Goal: Information Seeking & Learning: Understand process/instructions

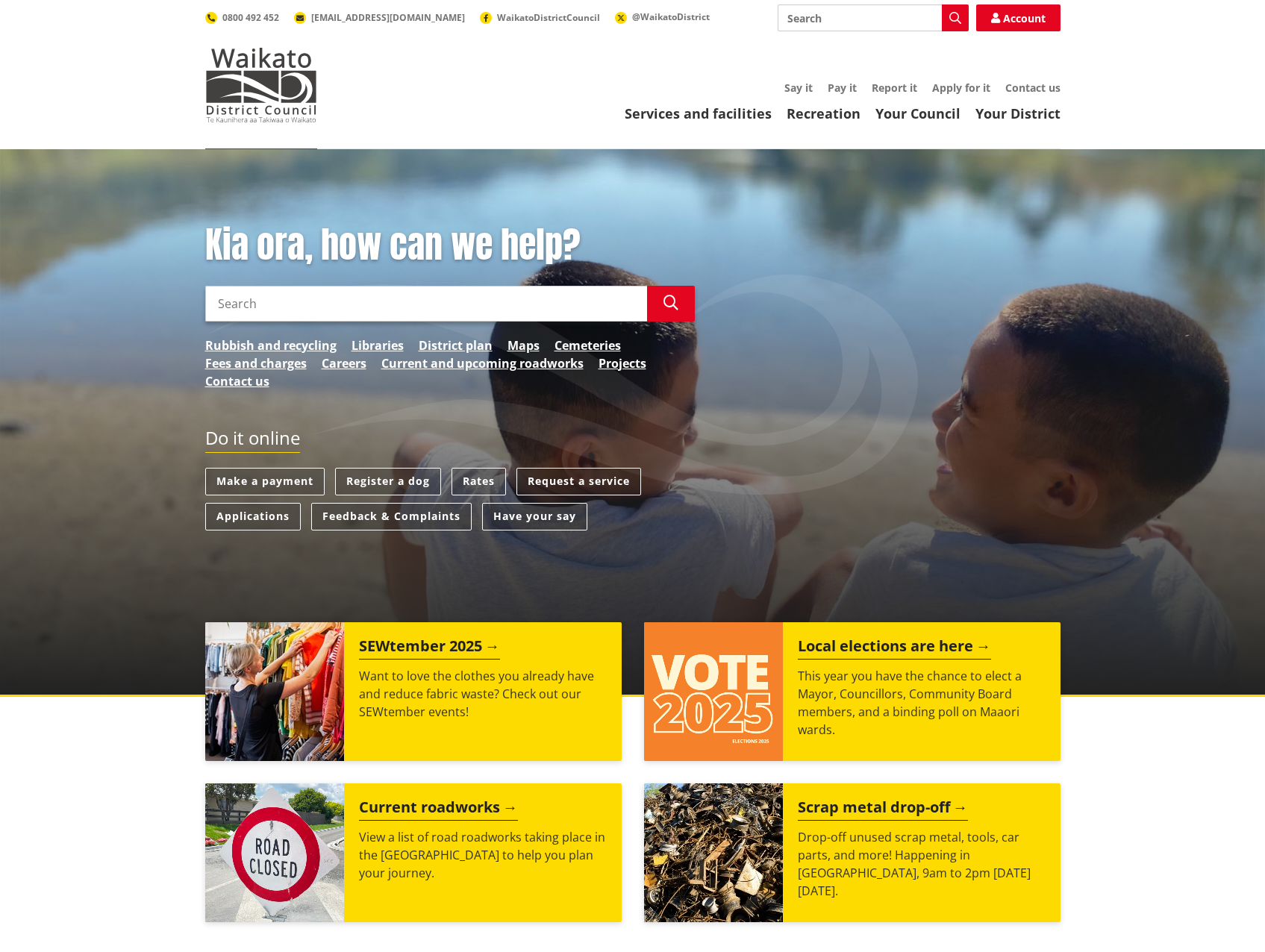
click at [416, 299] on input "Search" at bounding box center [426, 304] width 442 height 36
type input "Shed construction"
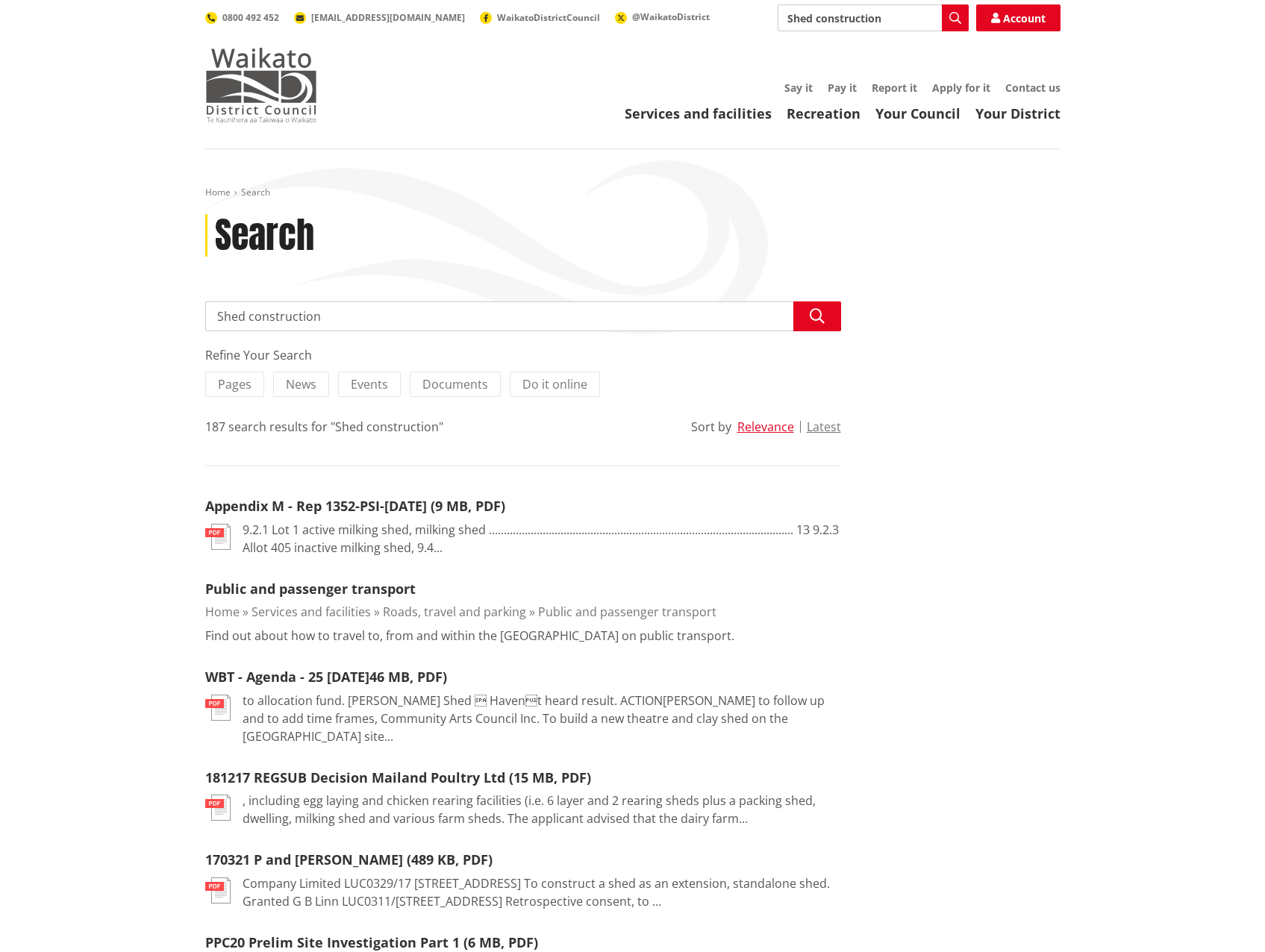
click at [272, 63] on img at bounding box center [261, 84] width 112 height 74
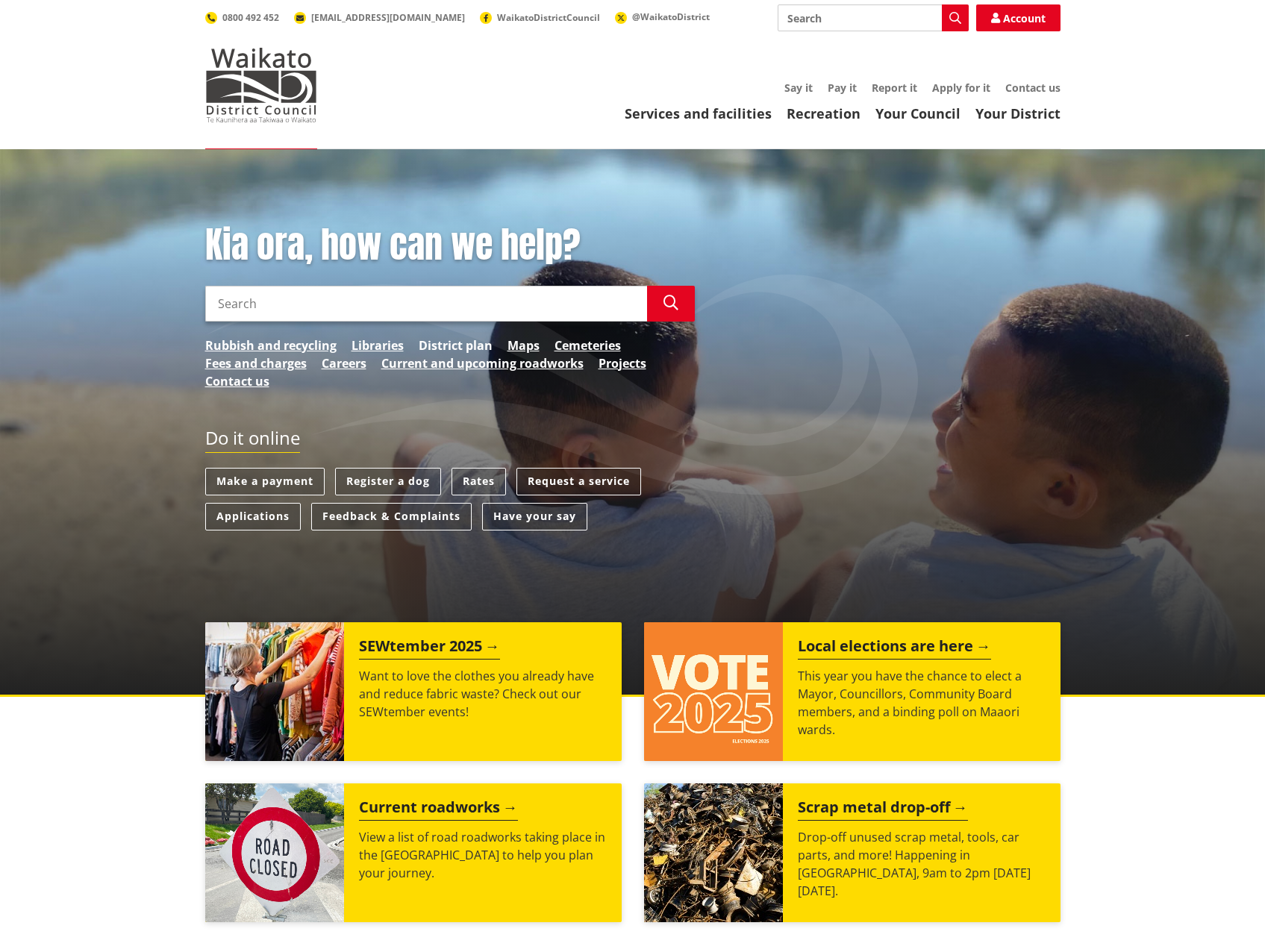
click at [465, 345] on link "District plan" at bounding box center [455, 345] width 74 height 18
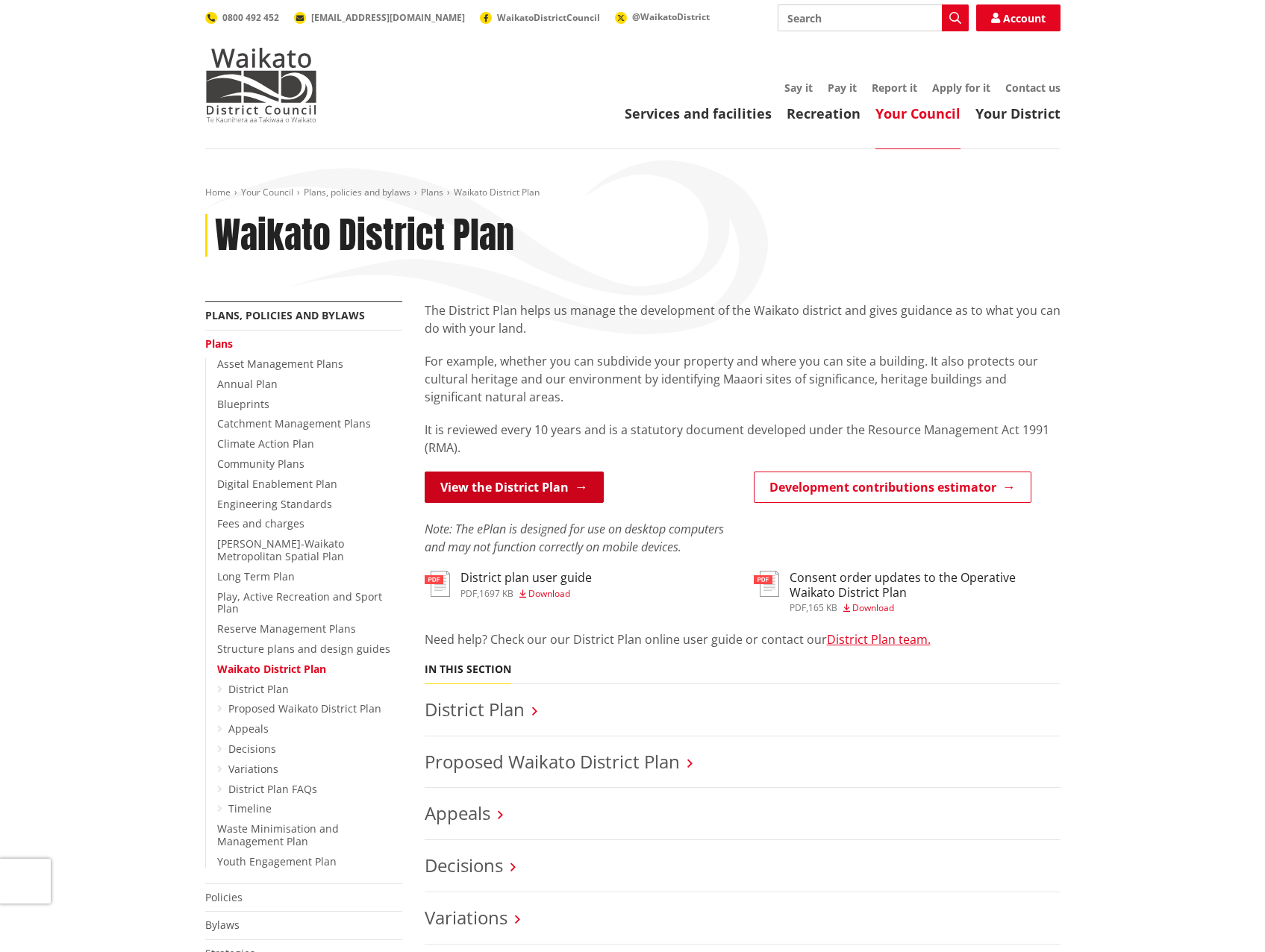
click at [528, 485] on link "View the District Plan" at bounding box center [514, 487] width 179 height 31
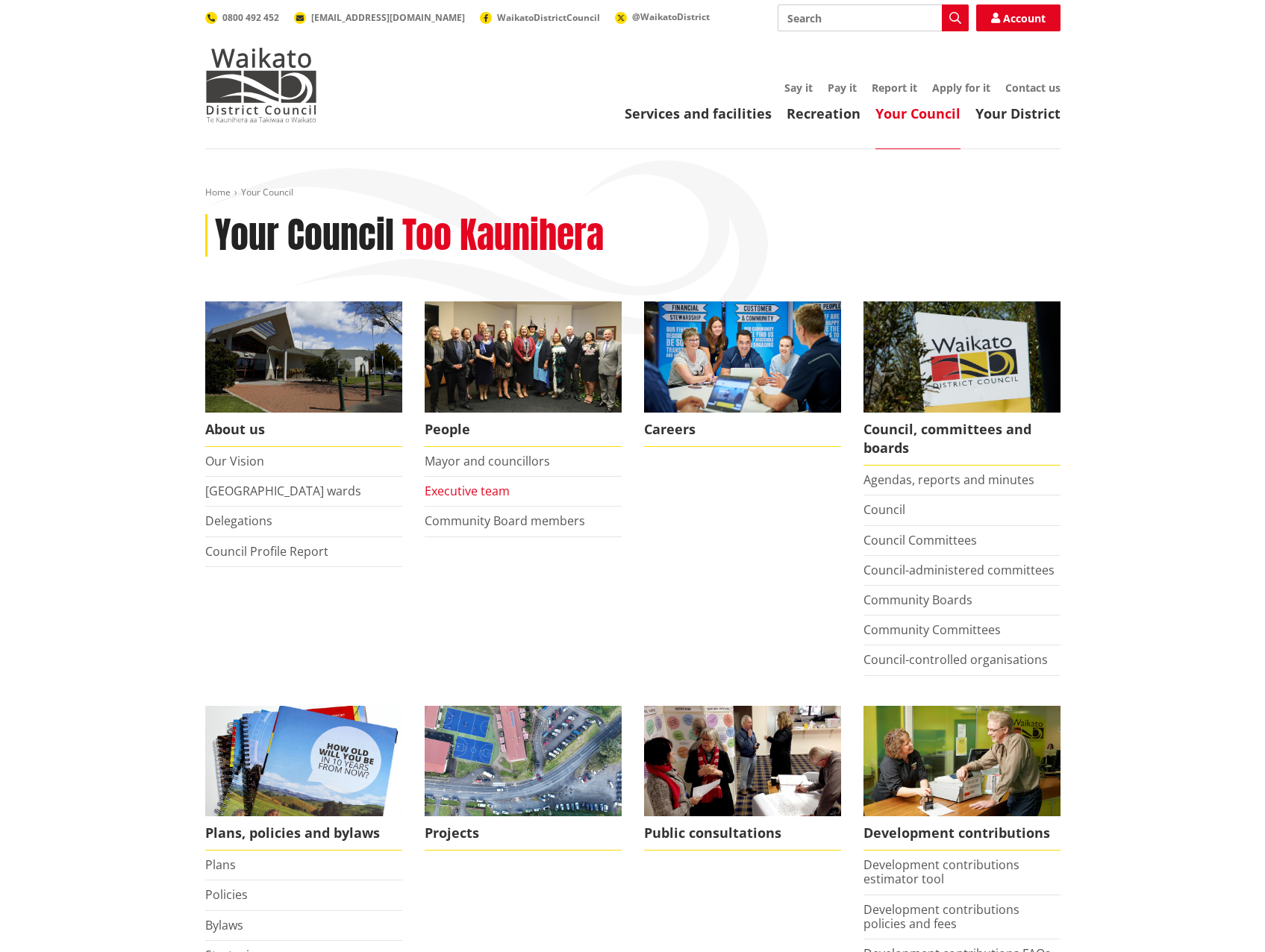
click at [493, 487] on link "Executive team" at bounding box center [467, 491] width 85 height 16
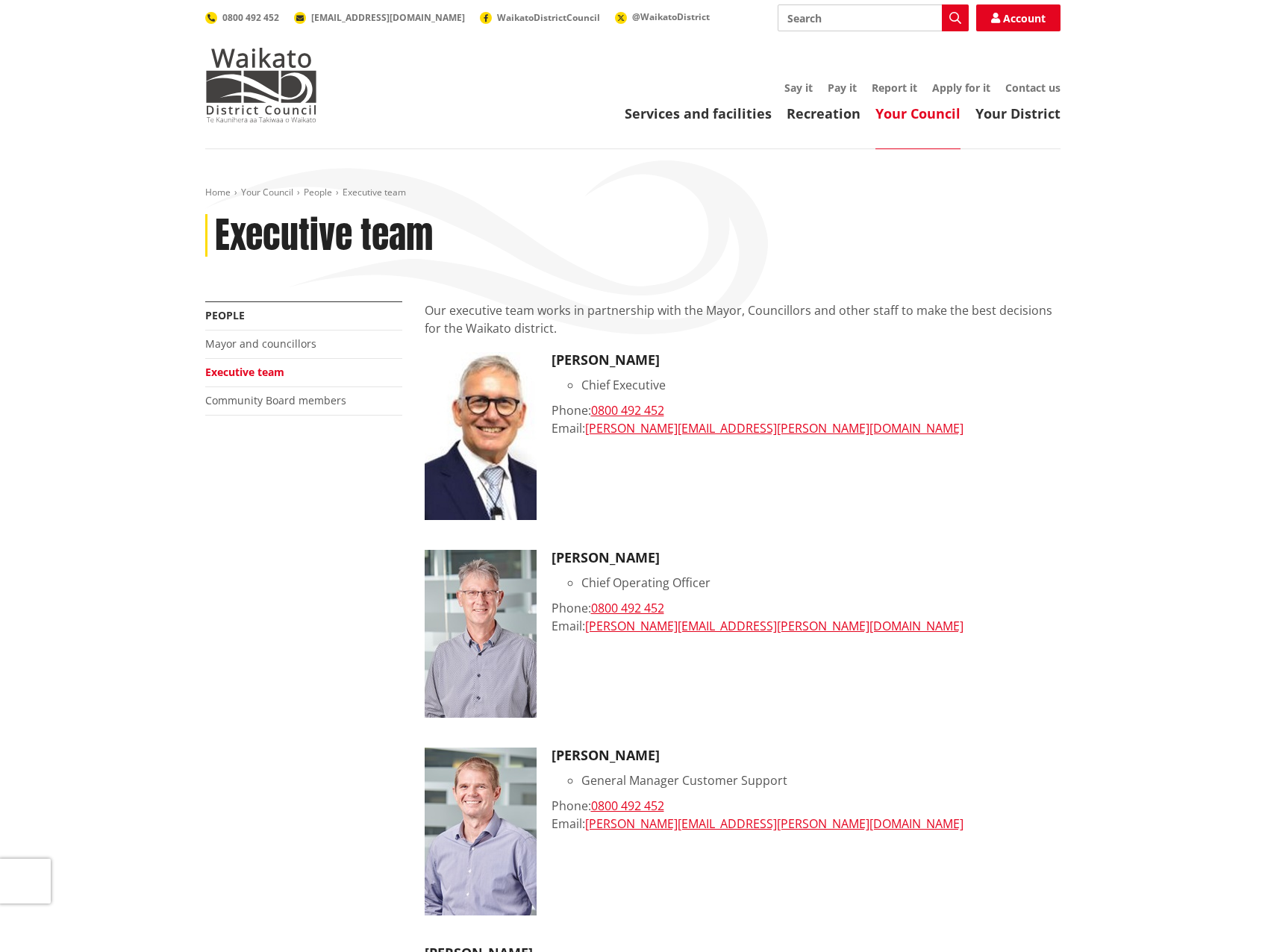
click at [923, 119] on link "Your Council" at bounding box center [918, 113] width 85 height 18
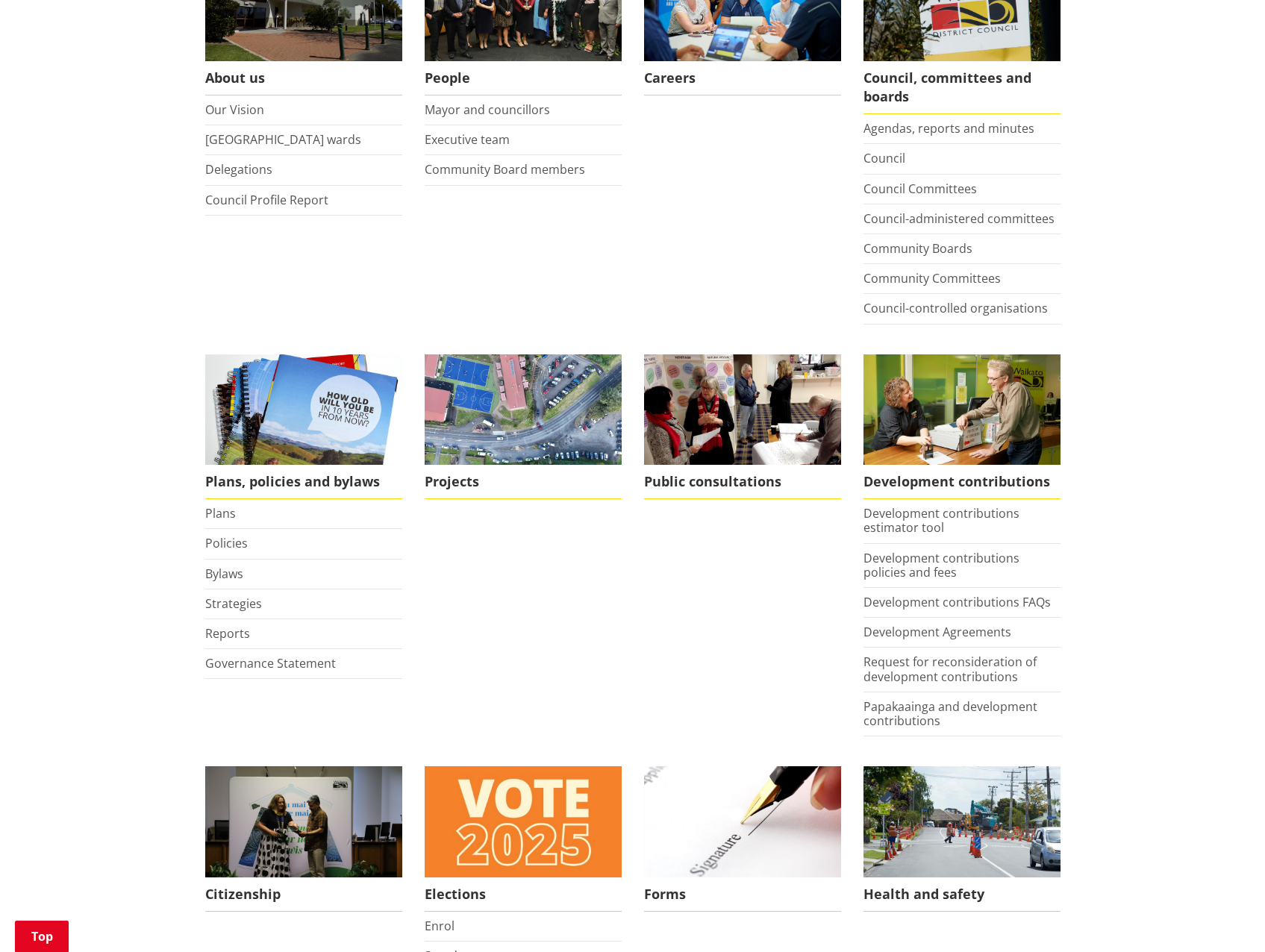
scroll to position [373, 0]
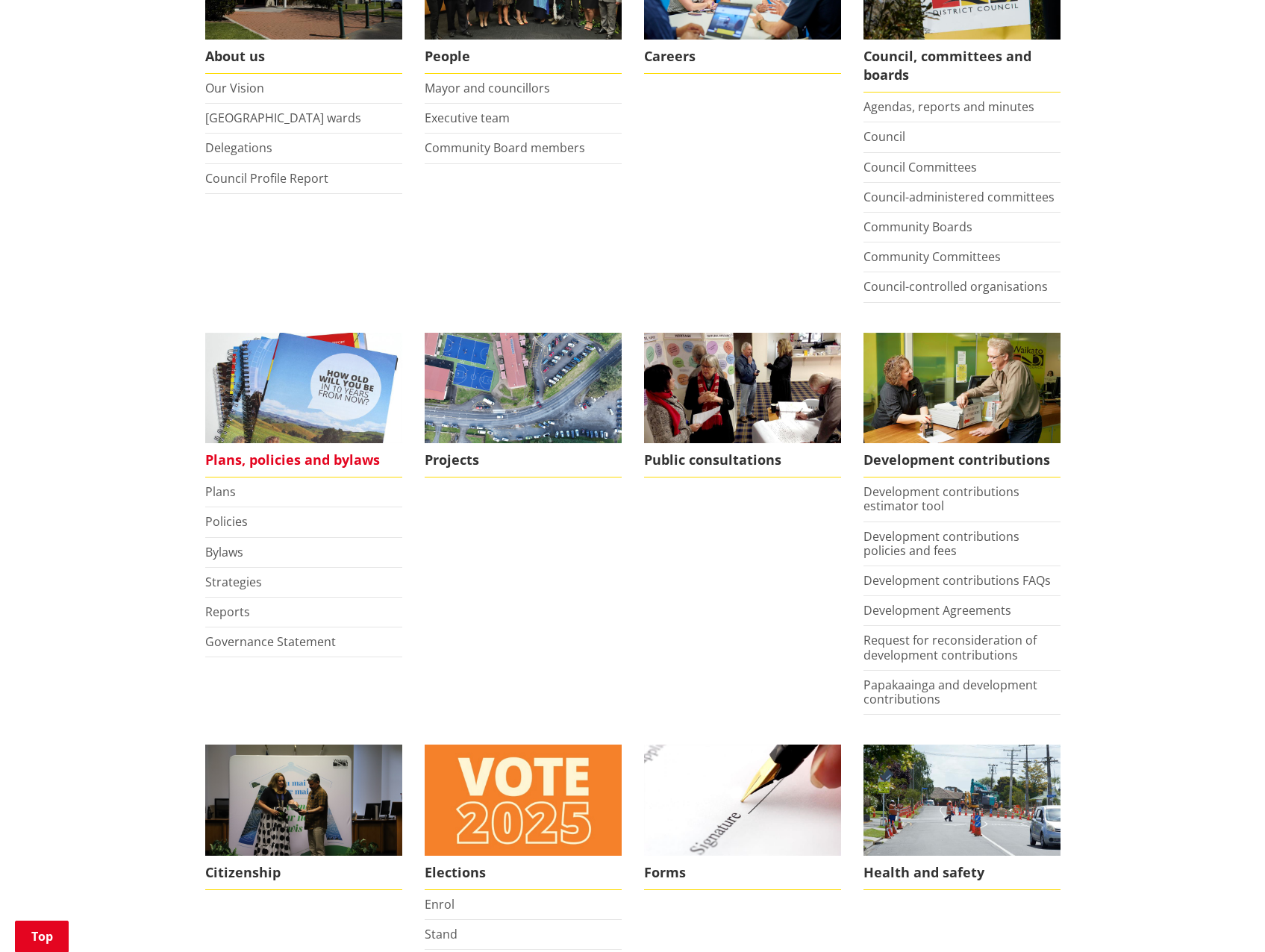
click at [248, 451] on span "Plans, policies and bylaws" at bounding box center [304, 460] width 197 height 34
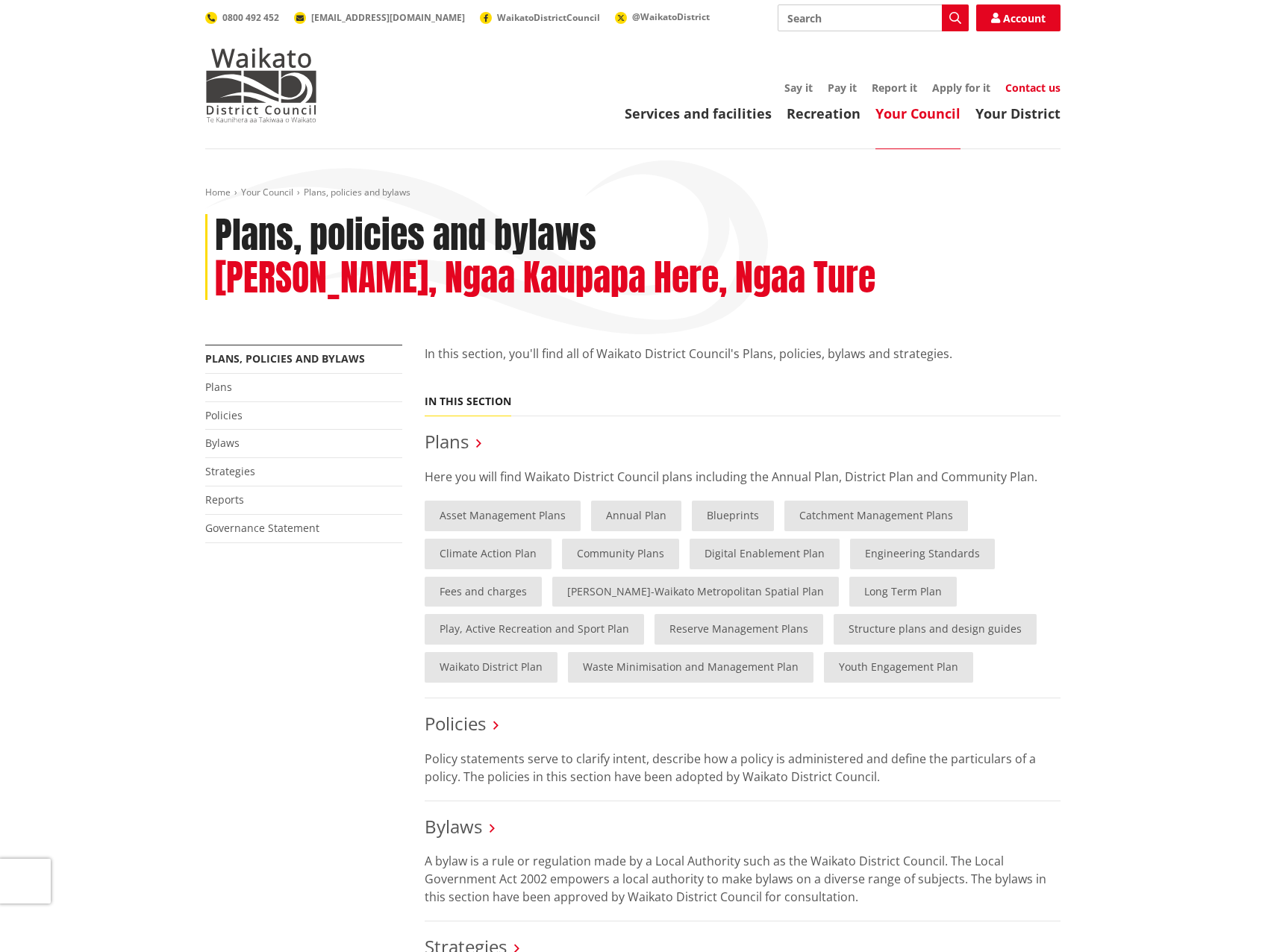
click at [1030, 84] on link "Contact us" at bounding box center [1033, 87] width 55 height 14
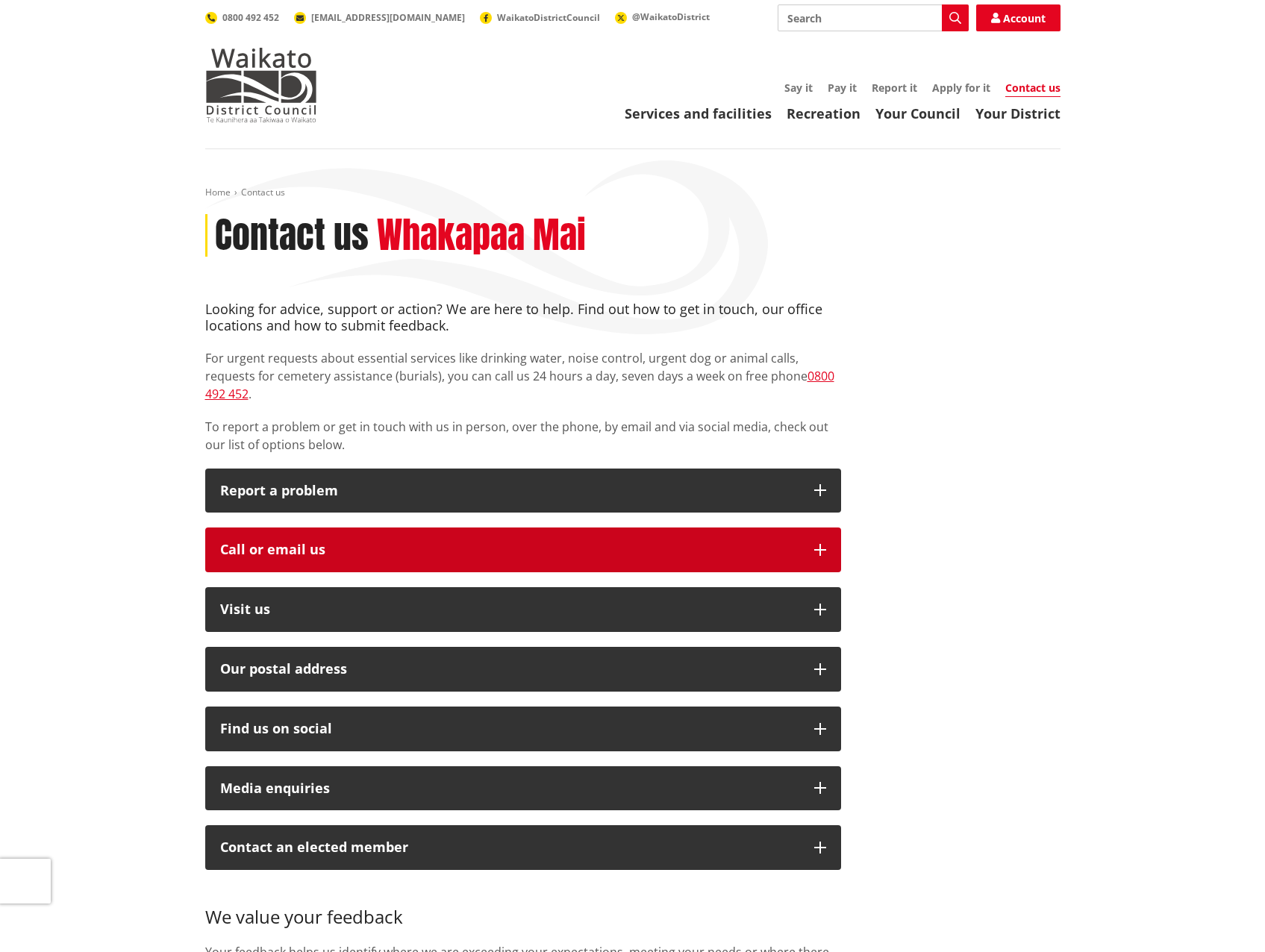
click at [358, 543] on div "Call or email us" at bounding box center [509, 550] width 579 height 15
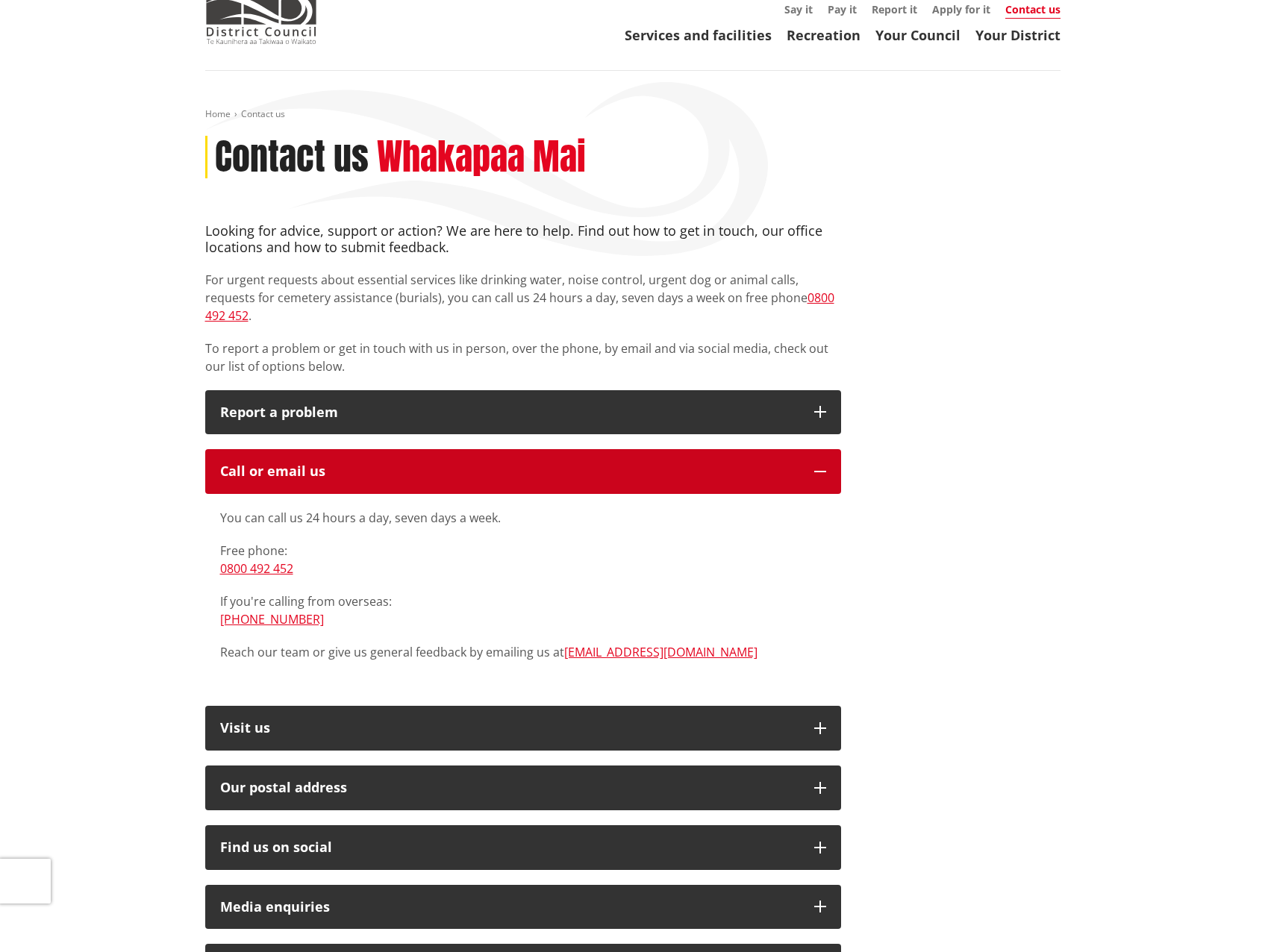
scroll to position [45, 0]
